Goal: Navigation & Orientation: Go to known website

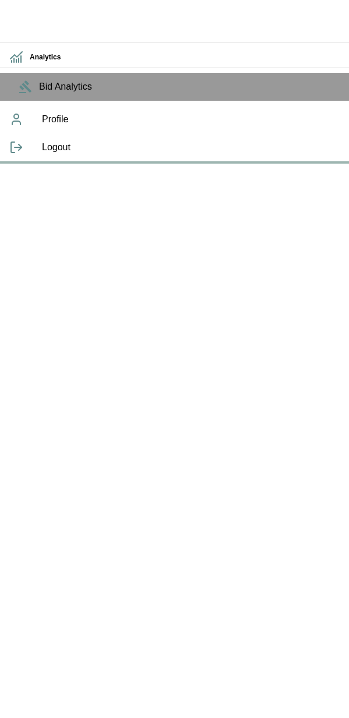
click at [292, 164] on div "Analytics Bid Analytics Profile Logout" at bounding box center [174, 82] width 349 height 164
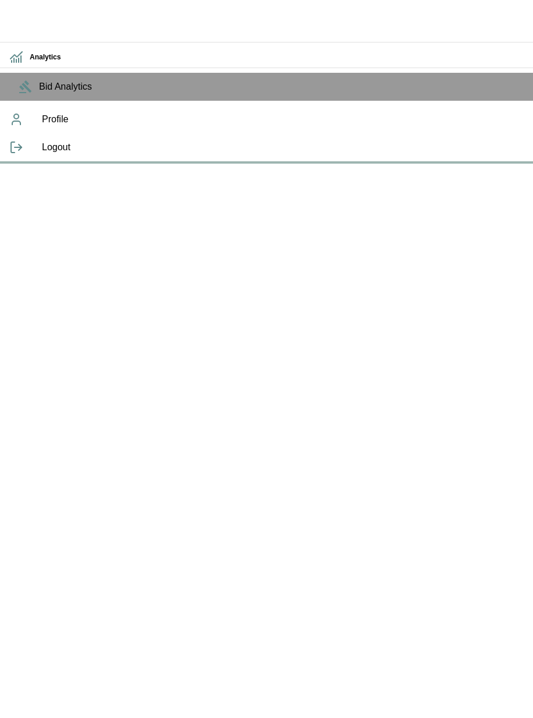
click at [137, 164] on div "Analytics Bid Analytics Profile Logout" at bounding box center [266, 82] width 533 height 164
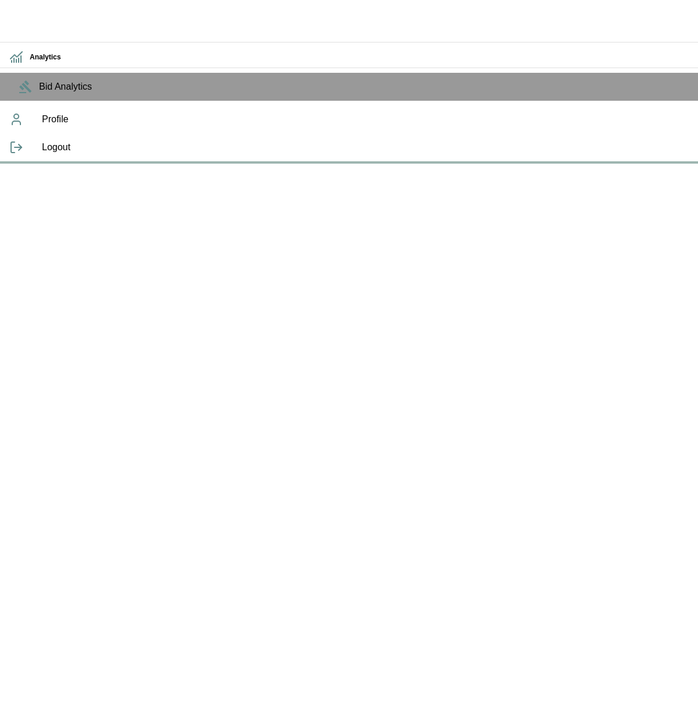
click at [607, 153] on div "Analytics Bid Analytics Profile Logout" at bounding box center [349, 82] width 698 height 164
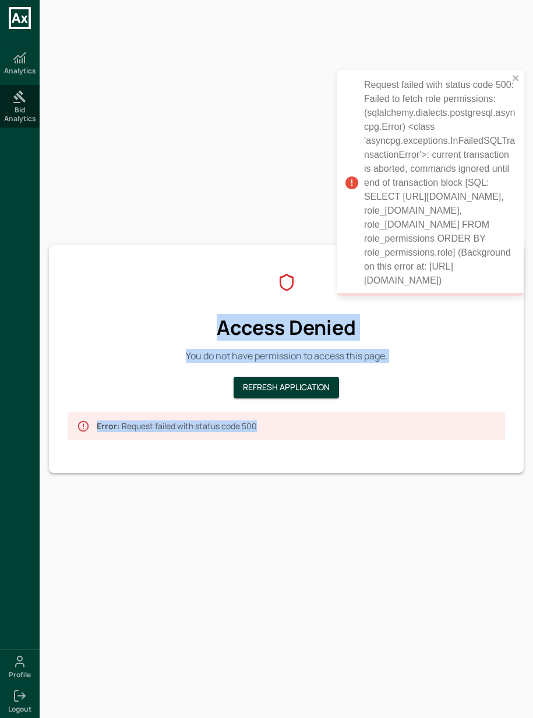
drag, startPoint x: 532, startPoint y: 622, endPoint x: 693, endPoint y: 614, distance: 160.4
click at [533, 0] on html "Request failed with status code 500: Failed to fetch role permissions: (sqlalch…" at bounding box center [266, 0] width 533 height 0
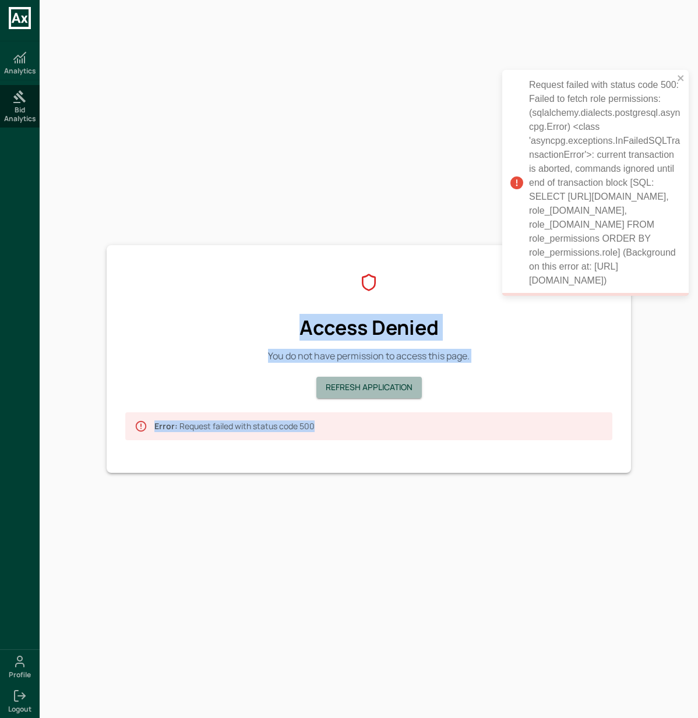
click at [379, 388] on button "Refresh Application" at bounding box center [368, 388] width 105 height 22
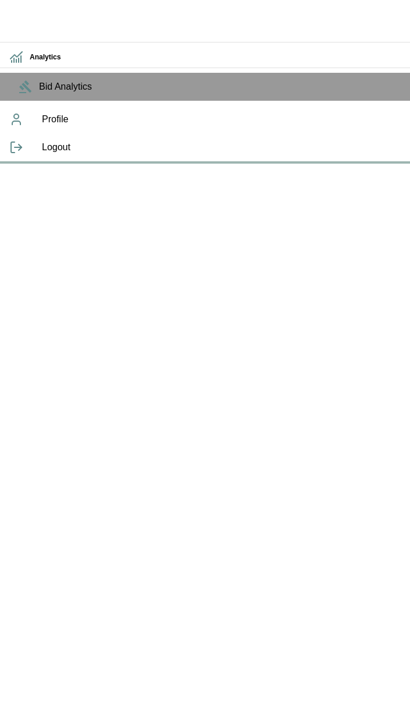
click at [374, 164] on div "Analytics Bid Analytics Profile Logout" at bounding box center [205, 82] width 410 height 164
click at [410, 164] on div "Analytics Bid Analytics Profile Logout" at bounding box center [205, 82] width 410 height 164
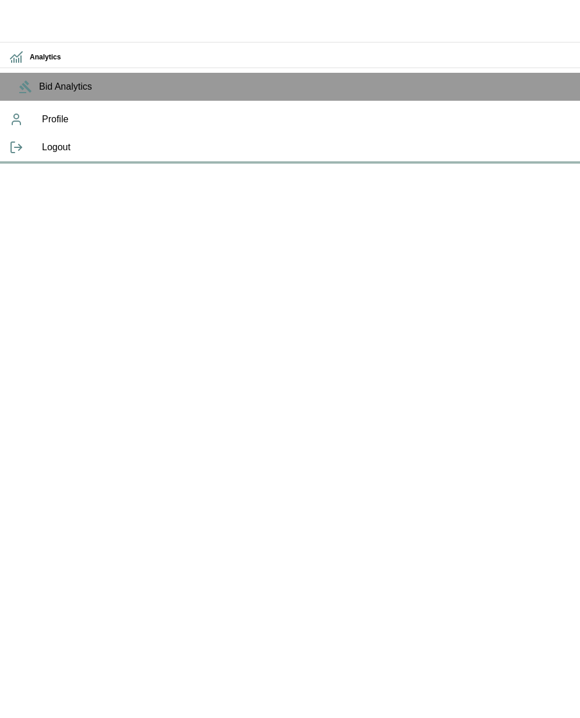
click at [410, 164] on div "Analytics Bid Analytics Profile Logout" at bounding box center [290, 82] width 580 height 164
